Goal: Task Accomplishment & Management: Manage account settings

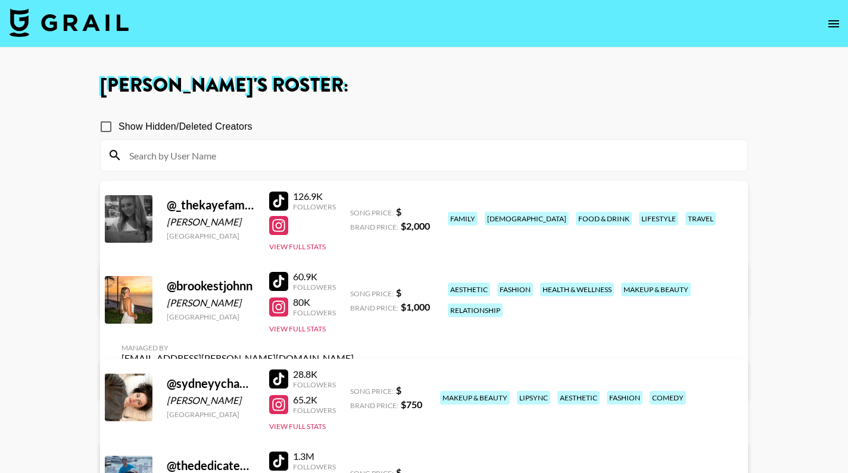
scroll to position [126, 0]
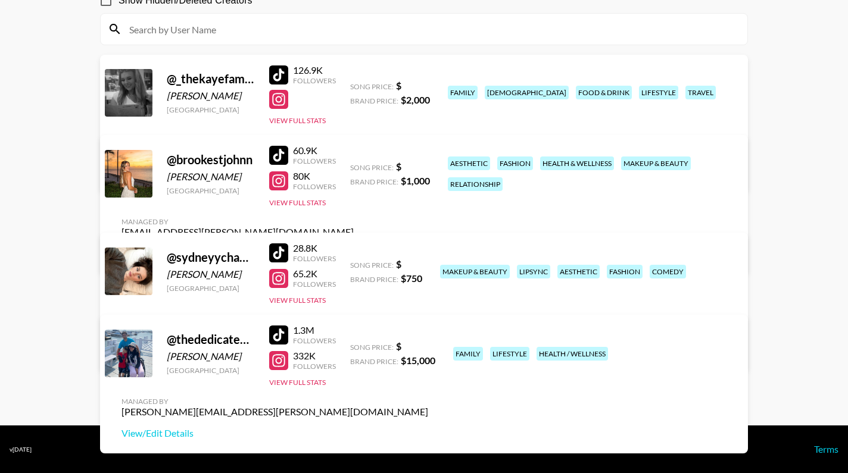
click at [428, 165] on link "View/Edit Details" at bounding box center [274, 171] width 307 height 12
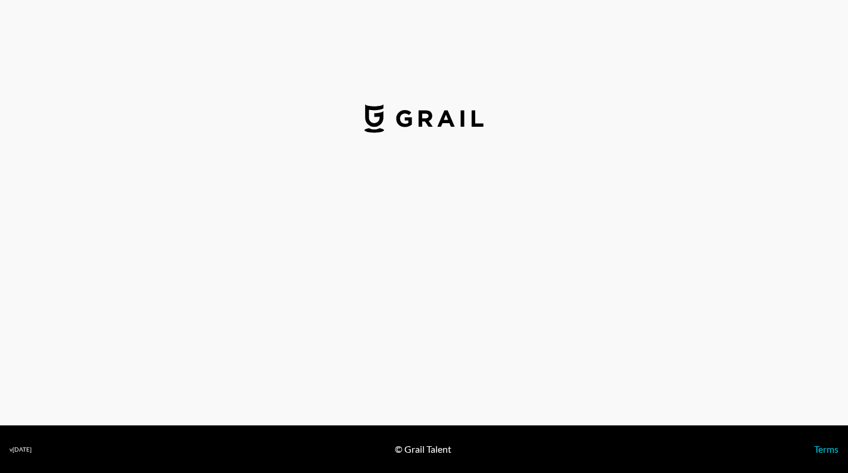
select select "USD"
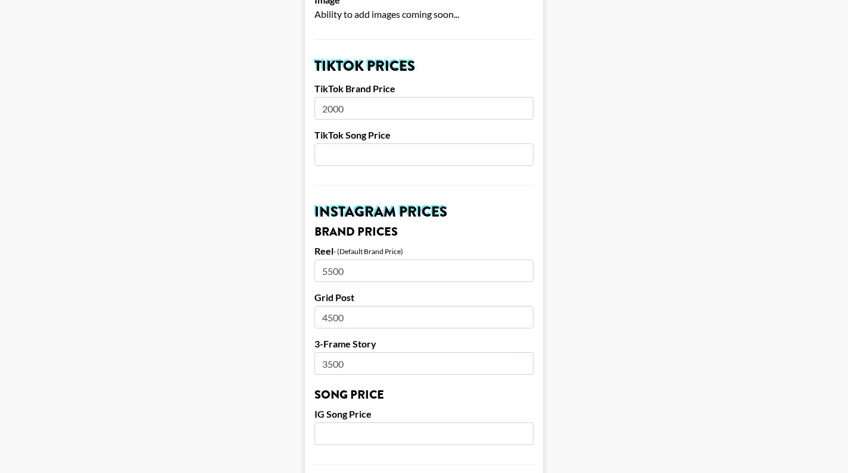
scroll to position [411, 0]
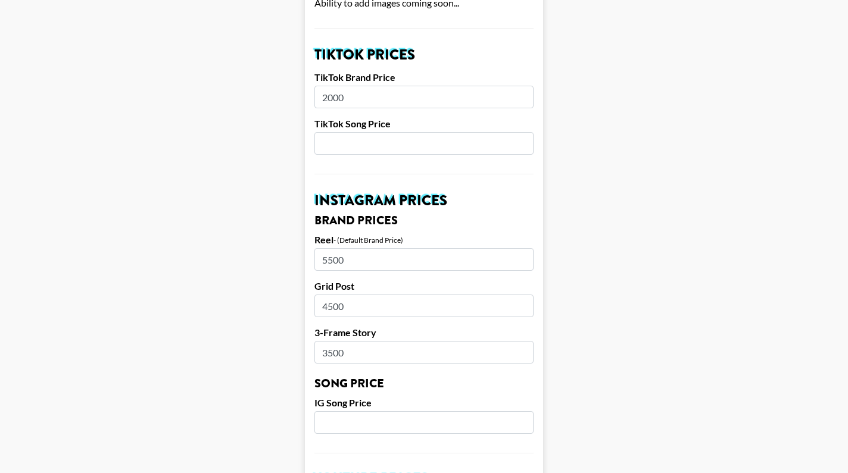
drag, startPoint x: 435, startPoint y: 341, endPoint x: 322, endPoint y: 183, distance: 194.2
click at [322, 183] on form "Airtable ID: recMdHBGdi0AFqTut Manager(s) [PERSON_NAME][EMAIL_ADDRESS][PERSON_N…" at bounding box center [424, 404] width 238 height 1498
click at [160, 180] on main "Airtable ID: recMdHBGdi0AFqTut Manager(s) [PERSON_NAME][EMAIL_ADDRESS][PERSON_N…" at bounding box center [424, 404] width 829 height 1498
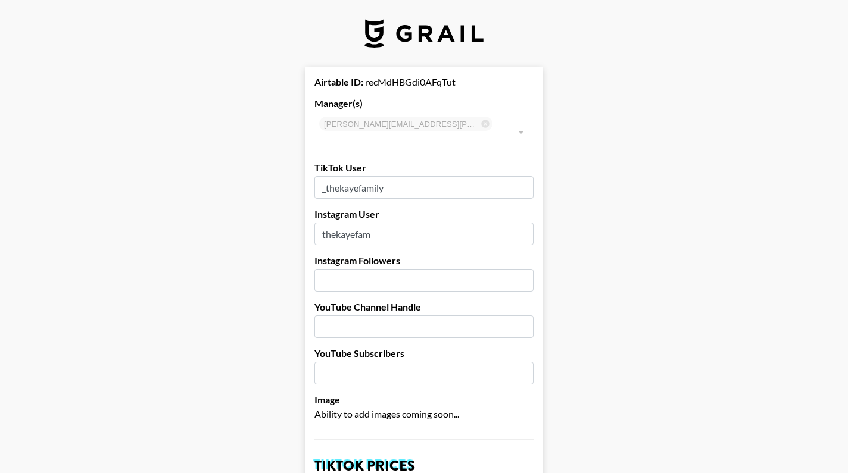
select select "USD"
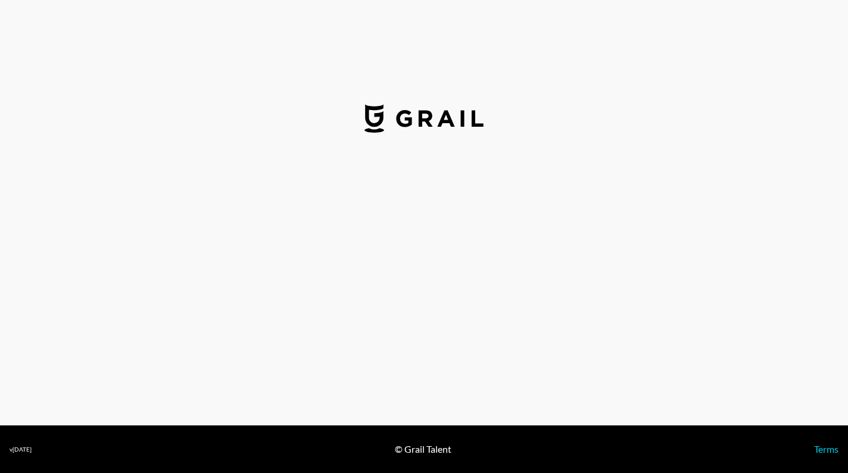
select select "USD"
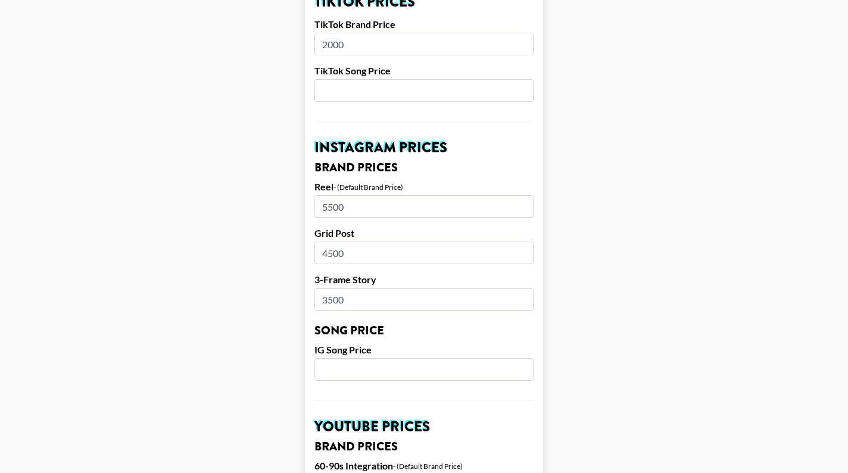
scroll to position [457, 0]
